Goal: Information Seeking & Learning: Learn about a topic

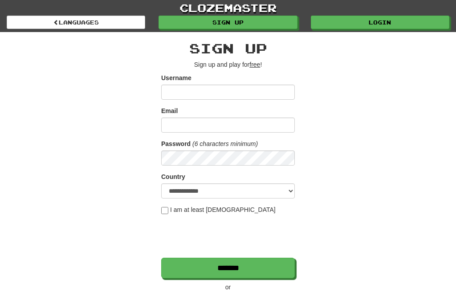
click at [341, 24] on link "Login" at bounding box center [380, 22] width 138 height 13
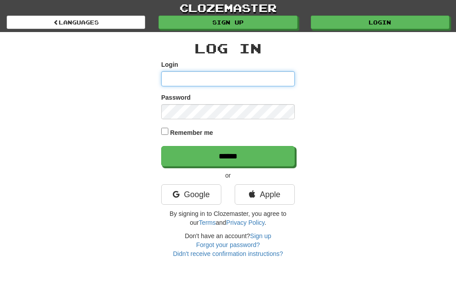
type input "**********"
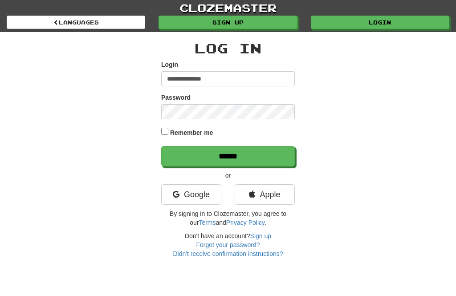
click at [228, 155] on input "******" at bounding box center [228, 156] width 134 height 20
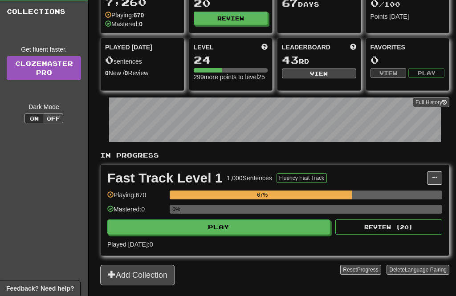
scroll to position [65, 0]
click at [271, 235] on button "Play" at bounding box center [218, 226] width 223 height 15
select select "**"
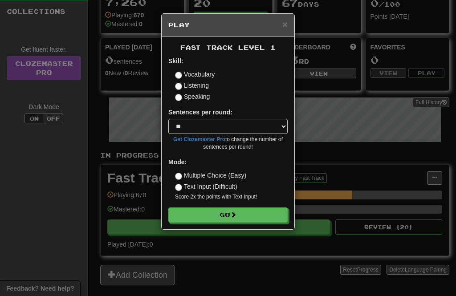
click at [264, 214] on button "Go" at bounding box center [227, 214] width 119 height 15
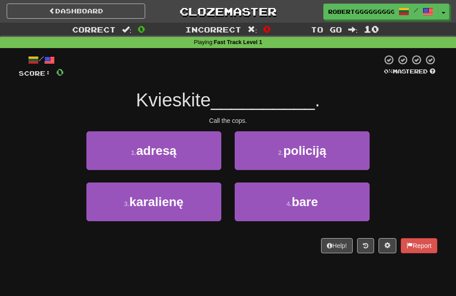
click at [341, 142] on button "2 . policiją" at bounding box center [302, 150] width 135 height 39
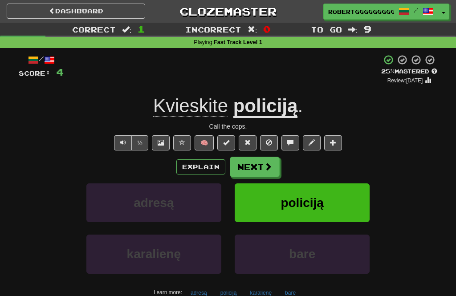
click at [261, 169] on button "Next" at bounding box center [255, 167] width 50 height 20
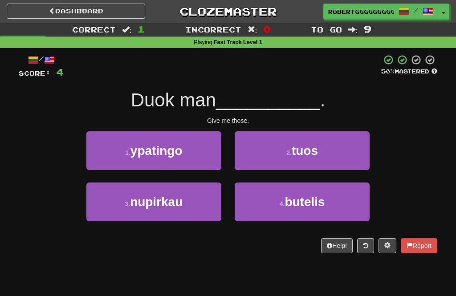
click at [276, 160] on button "2 . tuos" at bounding box center [302, 150] width 135 height 39
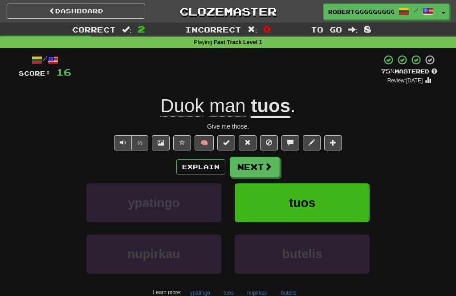
click at [268, 148] on button at bounding box center [269, 142] width 18 height 15
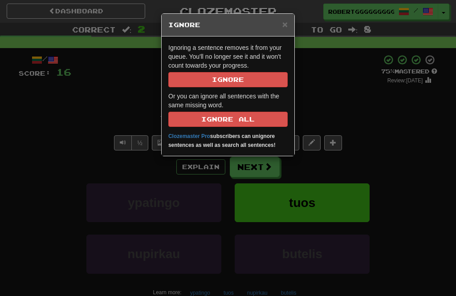
click at [277, 32] on div "× Ignore" at bounding box center [228, 25] width 133 height 23
click at [275, 28] on h5 "Ignore" at bounding box center [227, 24] width 119 height 9
click at [276, 30] on div "× Ignore" at bounding box center [228, 25] width 133 height 23
click at [286, 21] on span "×" at bounding box center [284, 24] width 5 height 10
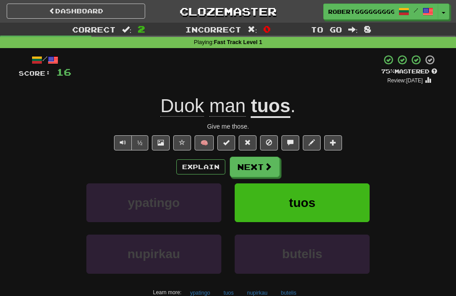
click at [260, 173] on button "Next" at bounding box center [255, 167] width 50 height 20
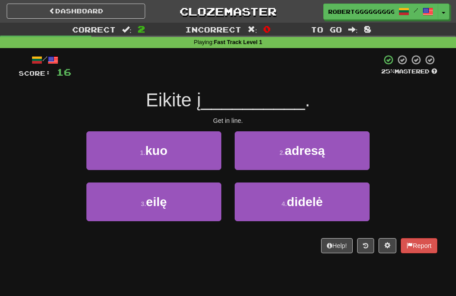
click at [220, 164] on button "1 . kuo" at bounding box center [153, 150] width 135 height 39
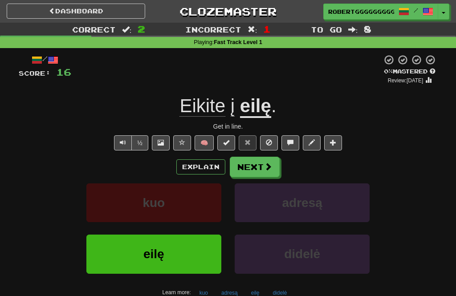
click at [268, 170] on span at bounding box center [268, 166] width 8 height 8
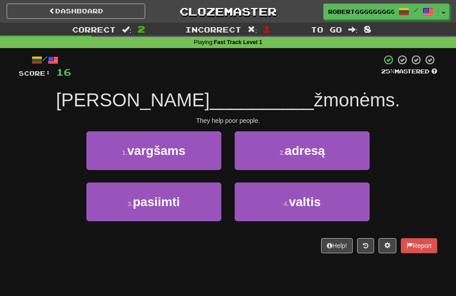
click at [262, 235] on div "/ Score: 16 25 % Mastered Jie padeda __________ žmonėms. They help poor people.…" at bounding box center [228, 153] width 418 height 199
click at [257, 206] on button "4 . valtis" at bounding box center [302, 201] width 135 height 39
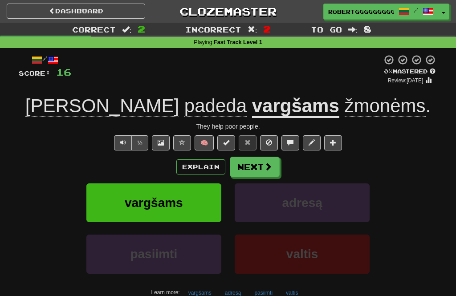
click at [272, 170] on button "Next" at bounding box center [255, 167] width 50 height 20
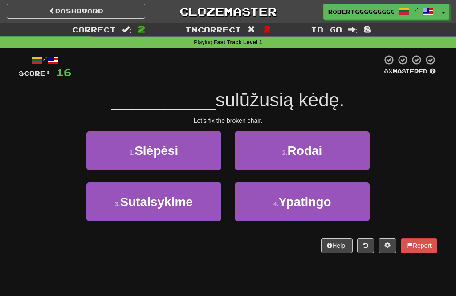
click at [205, 210] on button "3 . Sutaisykime" at bounding box center [153, 201] width 135 height 39
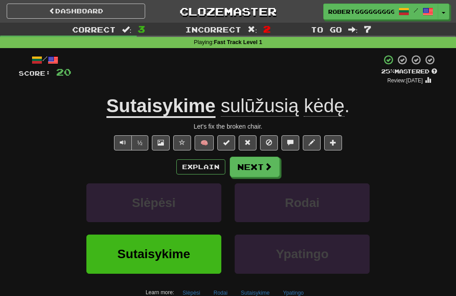
click at [278, 169] on button "Next" at bounding box center [255, 167] width 50 height 20
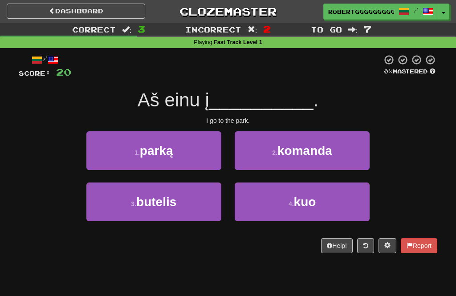
click at [181, 152] on button "1 . parką" at bounding box center [153, 150] width 135 height 39
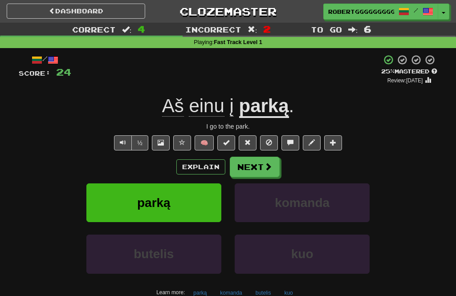
click at [264, 162] on span at bounding box center [268, 166] width 8 height 8
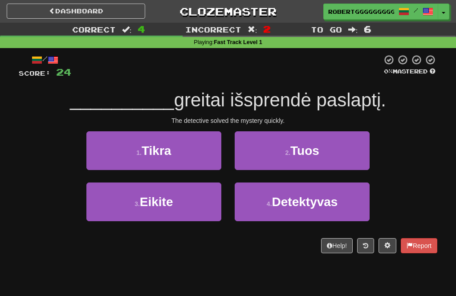
click at [288, 219] on button "4 . Detektyvas" at bounding box center [302, 201] width 135 height 39
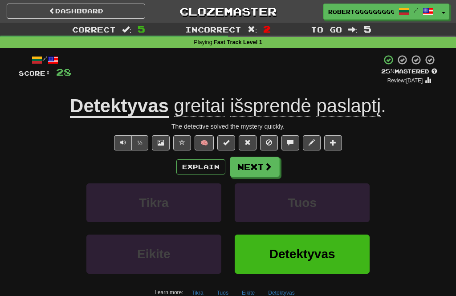
click at [280, 157] on div "Explain Next" at bounding box center [228, 167] width 418 height 20
click at [250, 165] on button "Next" at bounding box center [255, 167] width 50 height 20
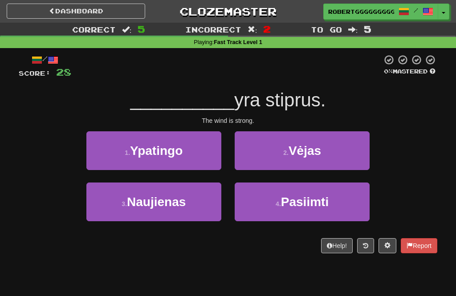
click at [192, 207] on button "3 . Naujienas" at bounding box center [153, 201] width 135 height 39
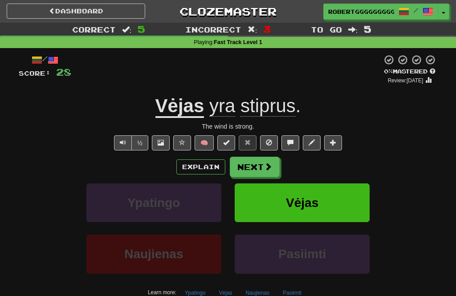
click at [270, 164] on span at bounding box center [268, 166] width 8 height 8
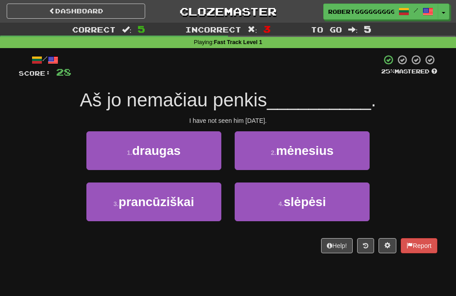
click at [326, 148] on span "mėnesius" at bounding box center [304, 151] width 57 height 14
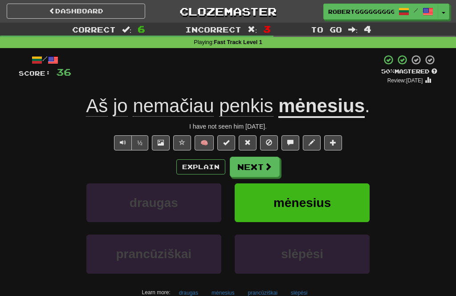
click at [271, 169] on span at bounding box center [268, 166] width 8 height 8
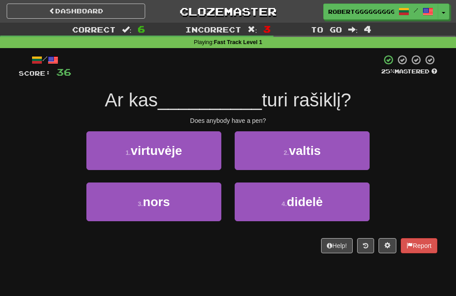
click at [279, 203] on button "4 . didelė" at bounding box center [302, 201] width 135 height 39
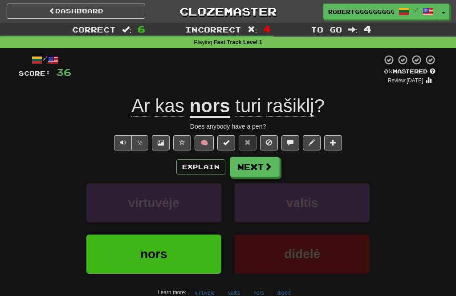
click at [239, 173] on button "Next" at bounding box center [255, 167] width 50 height 20
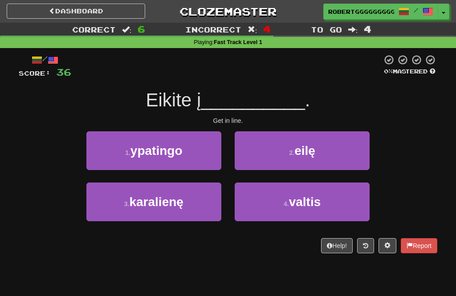
click at [321, 158] on button "2 . eilę" at bounding box center [302, 150] width 135 height 39
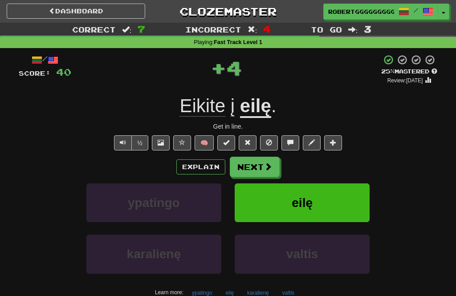
click at [276, 165] on button "Next" at bounding box center [255, 167] width 50 height 20
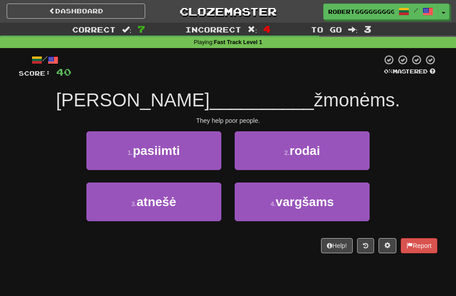
click at [278, 198] on span "vargšams" at bounding box center [305, 202] width 58 height 14
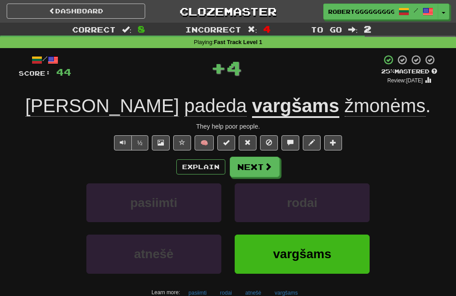
click at [260, 173] on button "Next" at bounding box center [255, 167] width 50 height 20
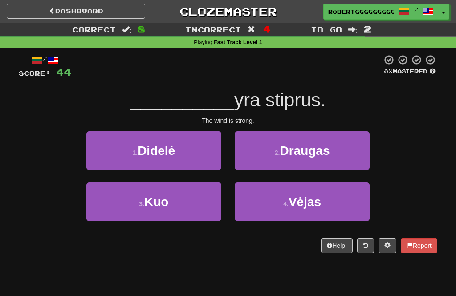
click at [266, 205] on button "4 . Vėjas" at bounding box center [302, 201] width 135 height 39
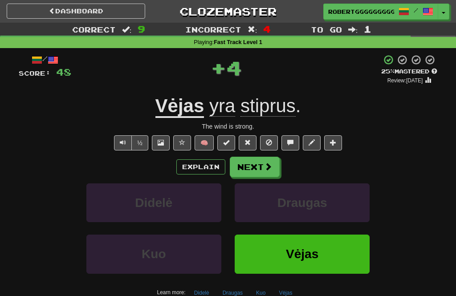
click at [245, 169] on button "Next" at bounding box center [255, 167] width 50 height 20
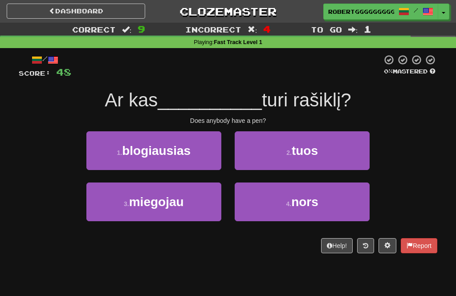
click at [297, 204] on span "nors" at bounding box center [304, 202] width 27 height 14
click at [297, 158] on span "tuos" at bounding box center [305, 151] width 26 height 14
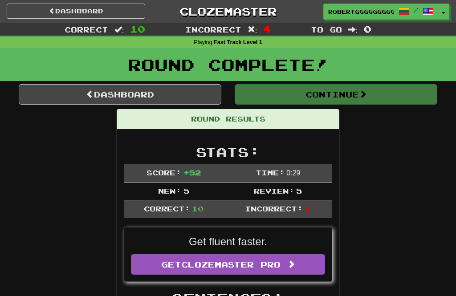
click at [258, 173] on span "Time:" at bounding box center [269, 172] width 29 height 8
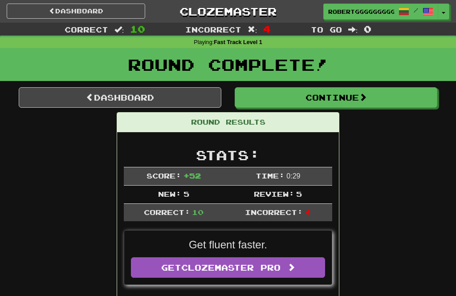
click at [401, 99] on button "Continue" at bounding box center [336, 97] width 203 height 20
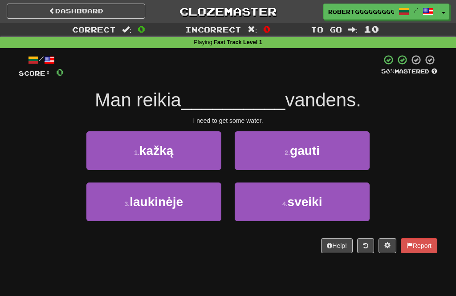
click at [311, 159] on button "2 . gauti" at bounding box center [302, 150] width 135 height 39
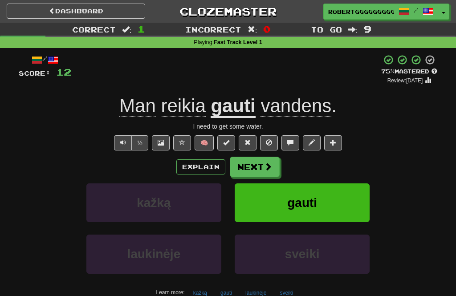
click at [265, 165] on span at bounding box center [268, 166] width 8 height 8
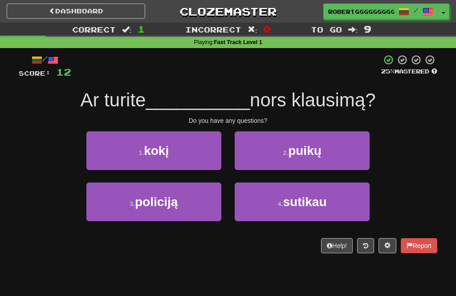
click at [187, 150] on button "1 . kokį" at bounding box center [153, 150] width 135 height 39
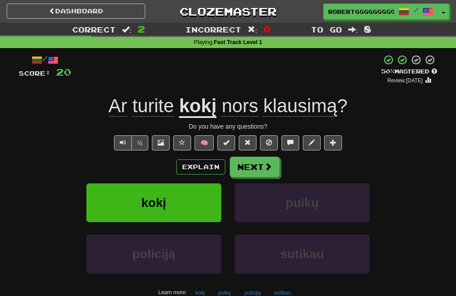
click at [262, 174] on button "Next" at bounding box center [255, 167] width 50 height 20
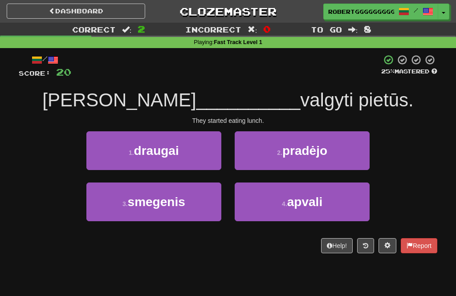
click at [283, 208] on button "4 . apvali" at bounding box center [302, 201] width 135 height 39
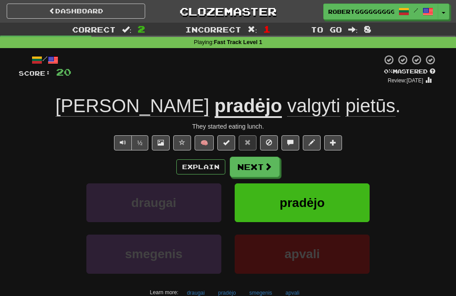
click at [269, 168] on span at bounding box center [268, 166] width 8 height 8
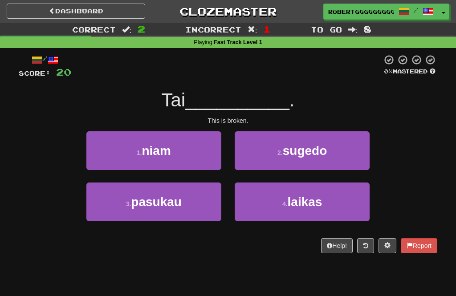
click at [302, 211] on button "4 . laikas" at bounding box center [302, 201] width 135 height 39
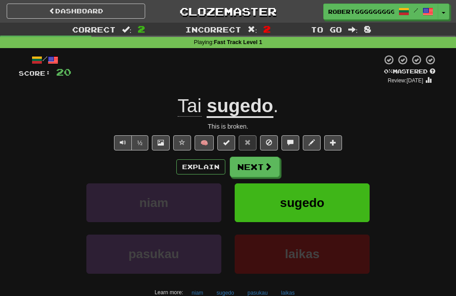
click at [268, 163] on span at bounding box center [268, 166] width 8 height 8
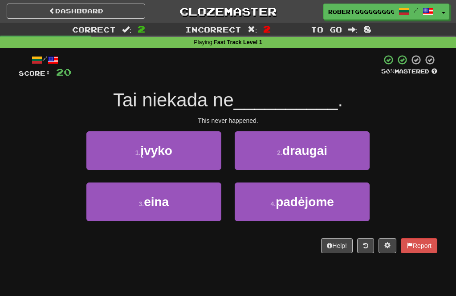
click at [208, 164] on button "1 . įvyko" at bounding box center [153, 150] width 135 height 39
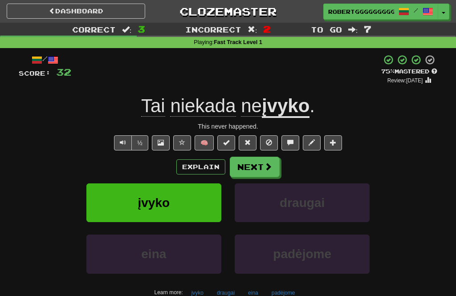
click at [268, 159] on button "Next" at bounding box center [255, 167] width 50 height 20
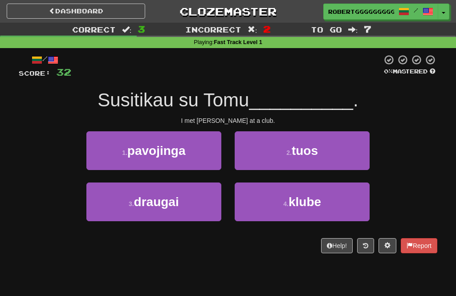
click at [276, 209] on button "4 . klube" at bounding box center [302, 201] width 135 height 39
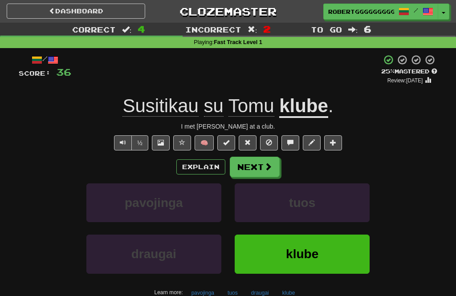
click at [264, 168] on span at bounding box center [268, 166] width 8 height 8
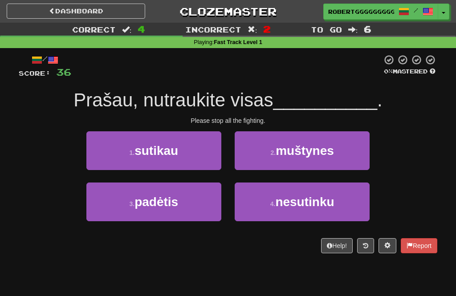
click at [261, 166] on button "2 . muštynes" at bounding box center [302, 150] width 135 height 39
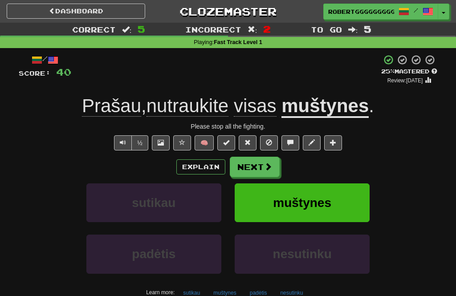
click at [277, 168] on button "Next" at bounding box center [255, 167] width 50 height 20
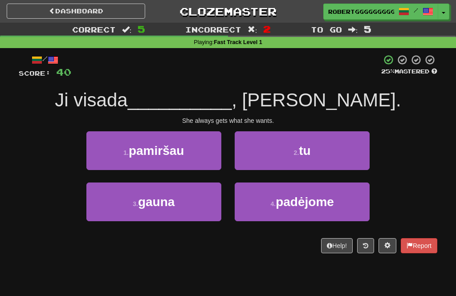
click at [209, 147] on button "1 . pamiršau" at bounding box center [153, 150] width 135 height 39
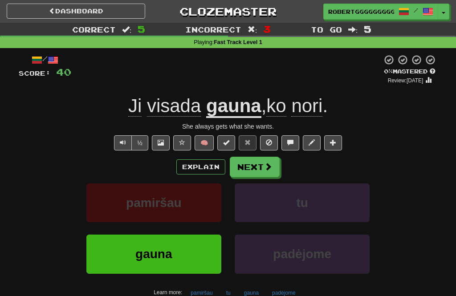
click at [261, 165] on button "Next" at bounding box center [255, 167] width 50 height 20
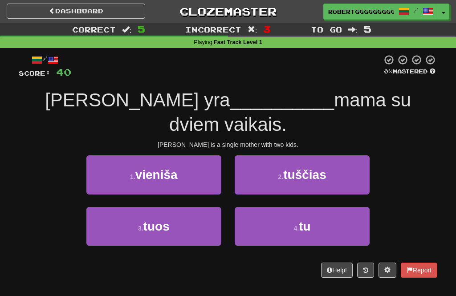
click at [281, 173] on small "2 ." at bounding box center [280, 176] width 5 height 7
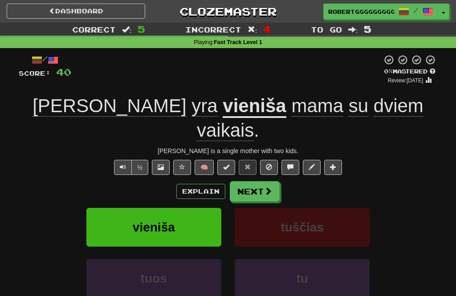
click at [276, 181] on button "Next" at bounding box center [255, 191] width 50 height 20
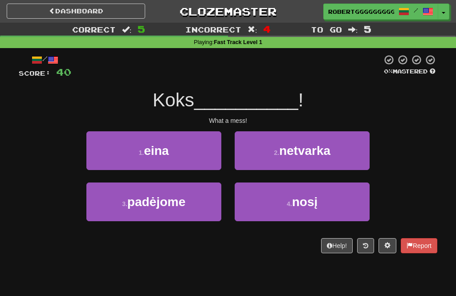
click at [272, 145] on button "2 . netvarka" at bounding box center [302, 150] width 135 height 39
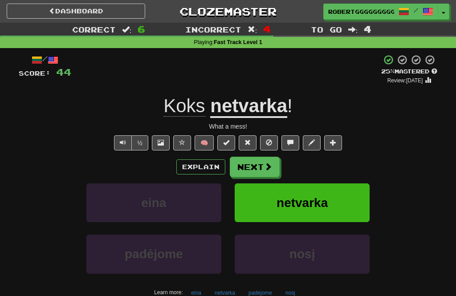
click at [276, 167] on button "Next" at bounding box center [255, 167] width 50 height 20
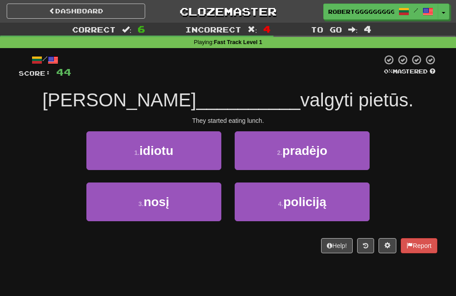
click at [324, 148] on span "pradėjo" at bounding box center [304, 151] width 45 height 14
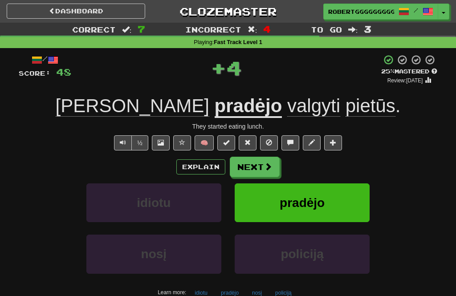
click at [269, 166] on span at bounding box center [268, 166] width 8 height 8
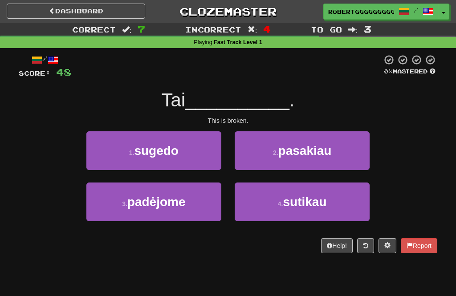
click at [214, 179] on div "1 . sugedo" at bounding box center [154, 156] width 148 height 51
click at [200, 168] on button "1 . sugedo" at bounding box center [153, 150] width 135 height 39
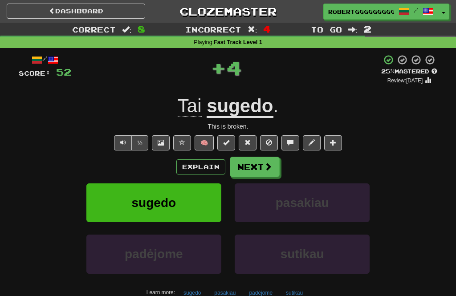
click at [253, 170] on button "Next" at bounding box center [255, 167] width 50 height 20
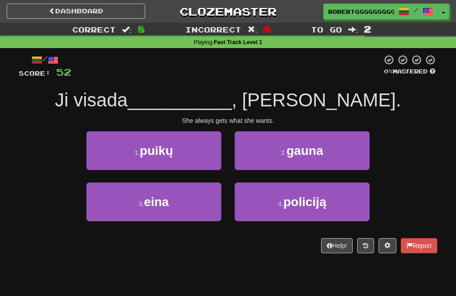
click at [326, 146] on button "2 . gauna" at bounding box center [302, 150] width 135 height 39
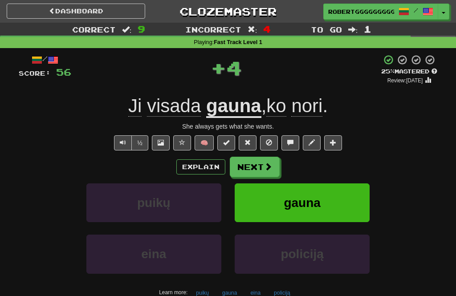
click at [273, 168] on button "Next" at bounding box center [255, 167] width 50 height 20
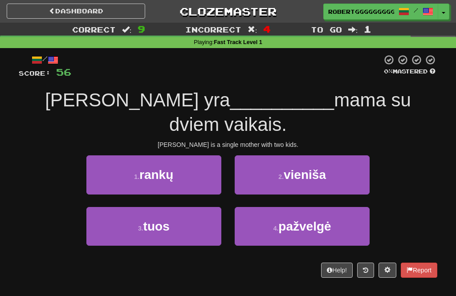
click at [282, 155] on button "2 . vieniša" at bounding box center [302, 174] width 135 height 39
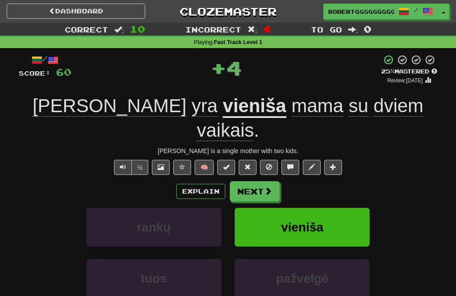
click at [260, 181] on button "Next" at bounding box center [255, 191] width 50 height 20
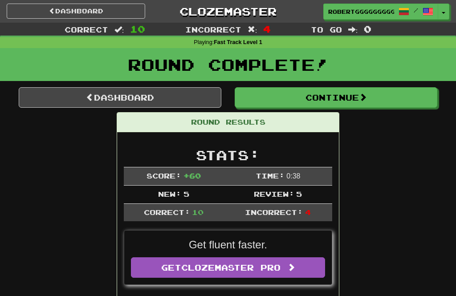
click at [200, 99] on link "Dashboard" at bounding box center [120, 97] width 203 height 20
